Goal: Find contact information: Find contact information

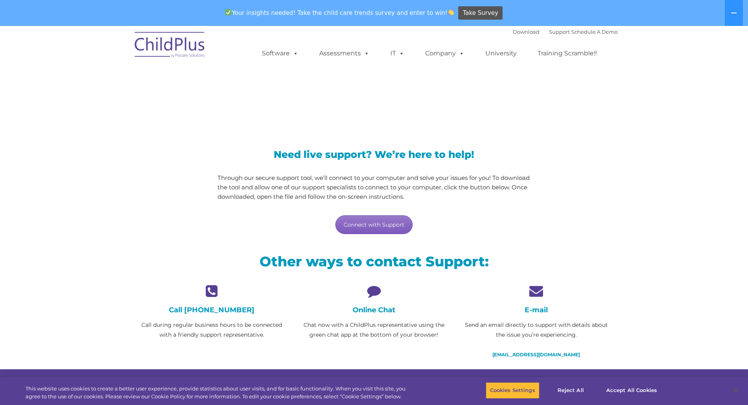
click at [376, 228] on link "Connect with Support" at bounding box center [373, 224] width 77 height 19
click at [368, 225] on link "Connect with Support" at bounding box center [373, 224] width 77 height 19
click at [553, 33] on link "Support" at bounding box center [559, 32] width 21 height 6
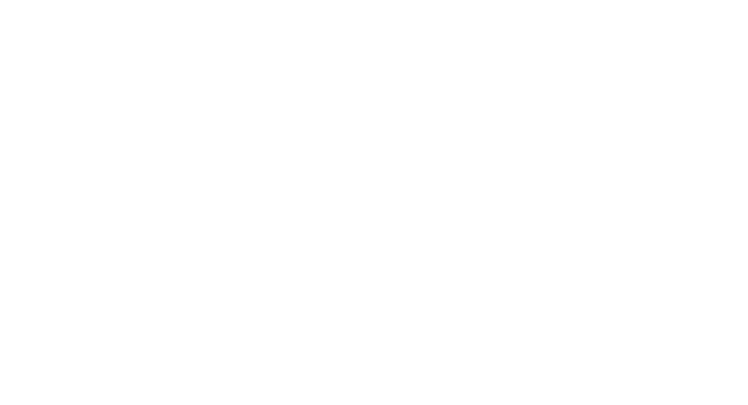
type input ""
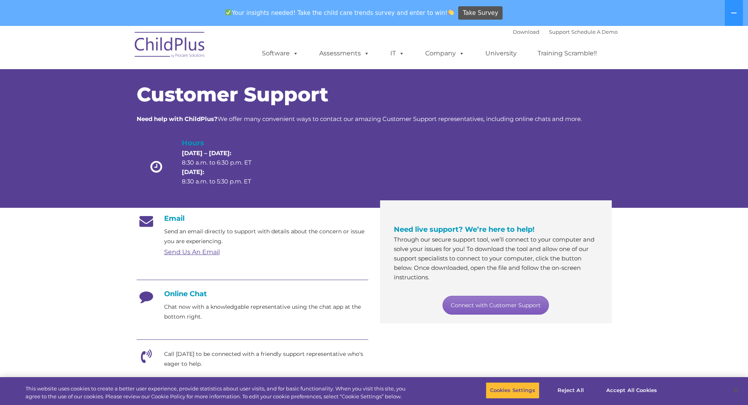
click at [531, 302] on link "Connect with Customer Support" at bounding box center [496, 305] width 106 height 19
click at [613, 388] on button "Accept All Cookies" at bounding box center [631, 390] width 59 height 16
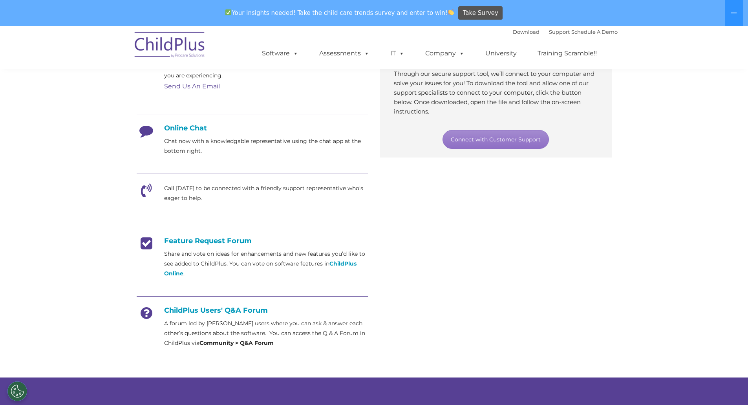
scroll to position [167, 0]
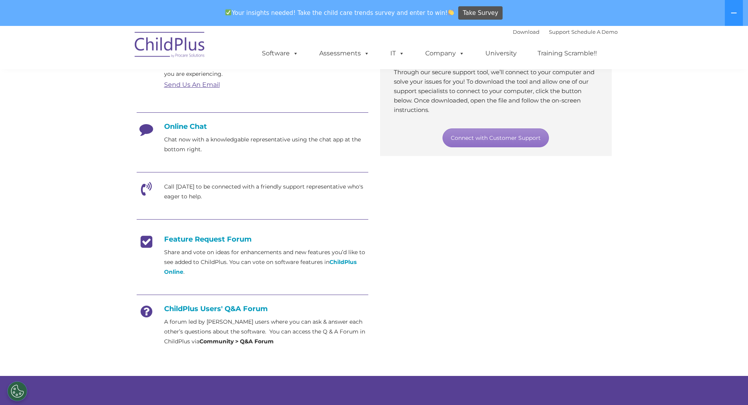
click at [168, 124] on h4 "Online Chat" at bounding box center [253, 126] width 232 height 9
click at [168, 125] on h4 "Online Chat" at bounding box center [253, 126] width 232 height 9
click at [213, 128] on h4 "Online Chat" at bounding box center [253, 126] width 232 height 9
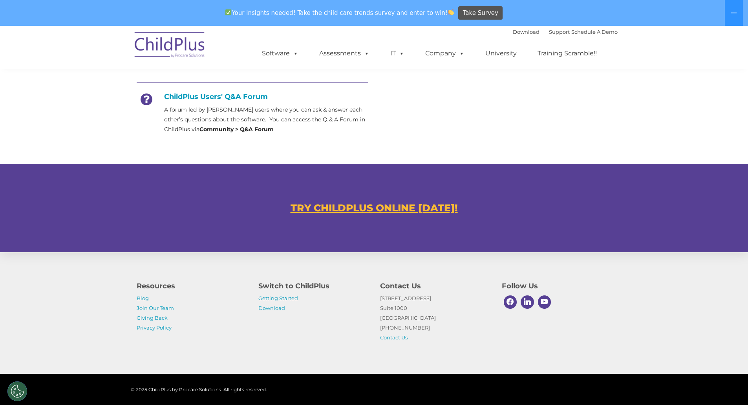
scroll to position [394, 0]
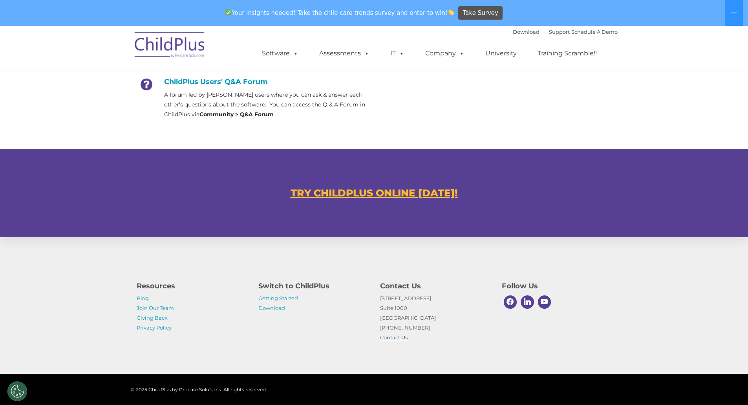
click at [397, 338] on link "Contact Us" at bounding box center [393, 337] width 27 height 6
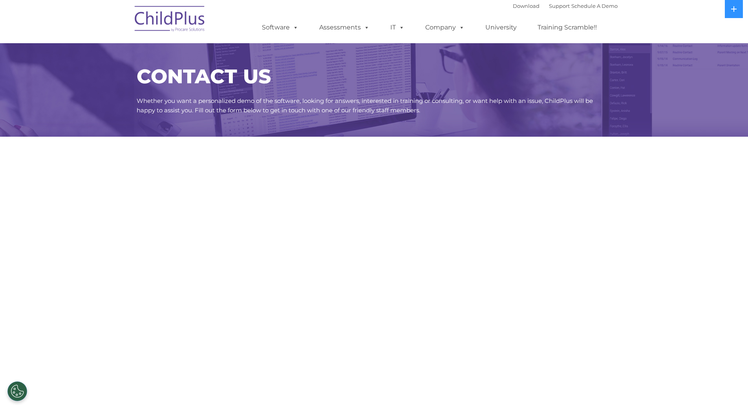
select select "MEDIUM"
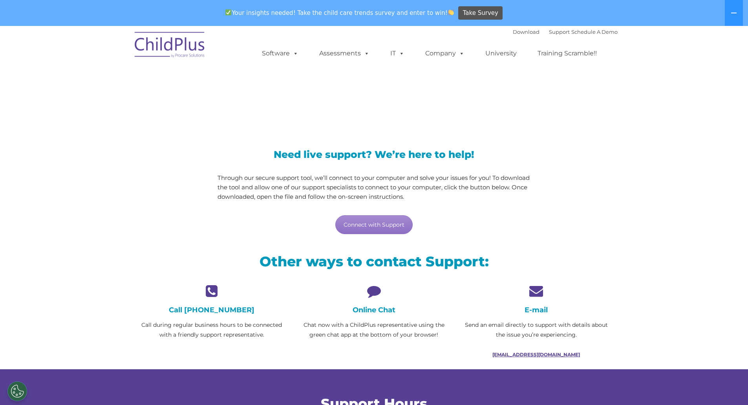
click at [530, 353] on link "support@childplus.com" at bounding box center [536, 354] width 88 height 6
